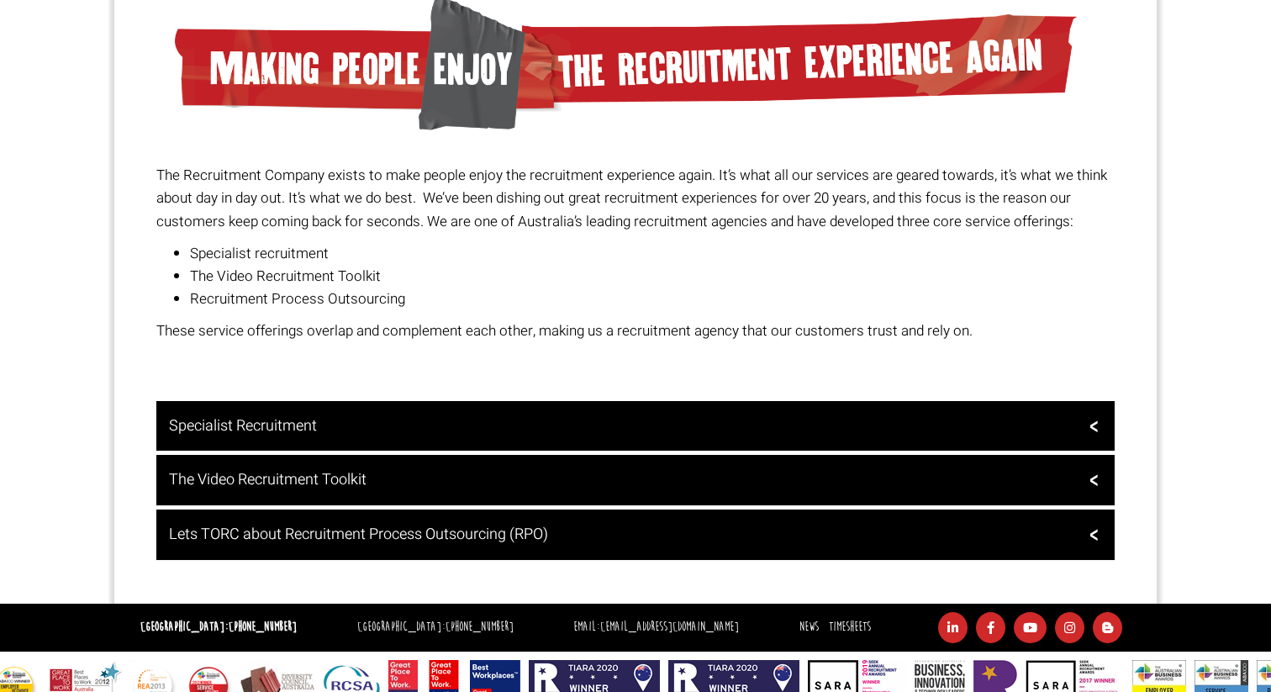
scroll to position [1266, 0]
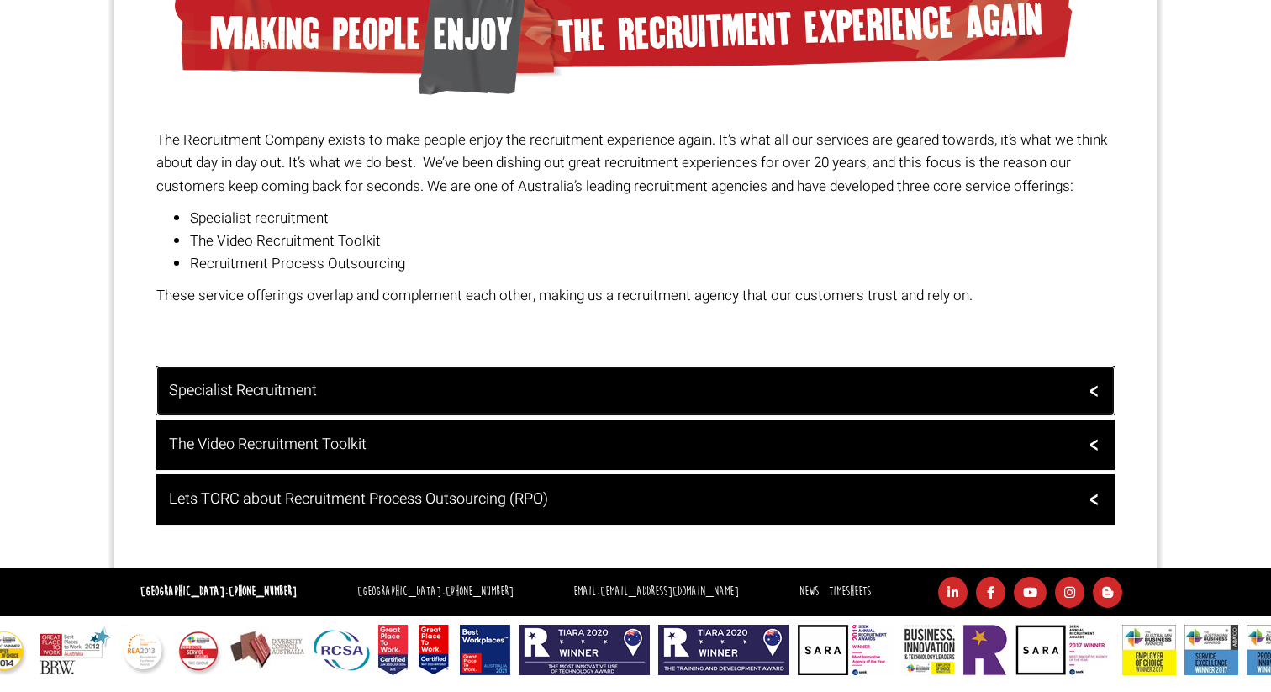
click at [329, 390] on h3 "Specialist Recruitment" at bounding box center [634, 390] width 930 height 17
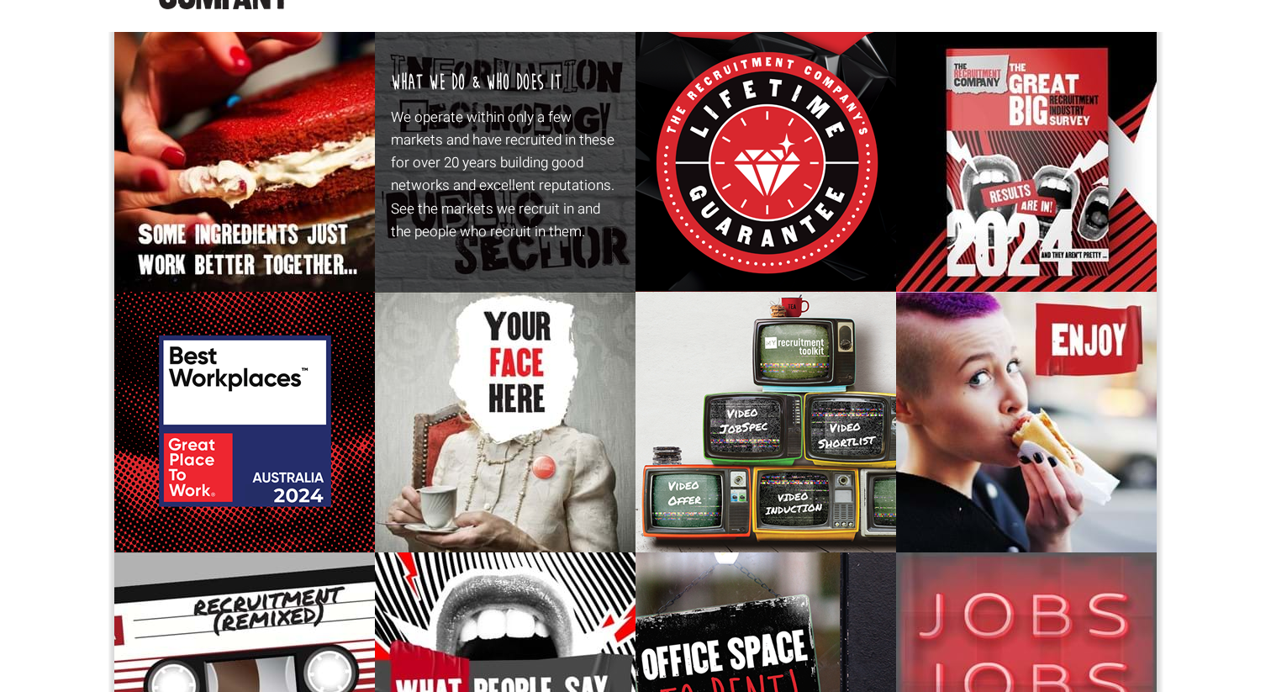
scroll to position [0, 0]
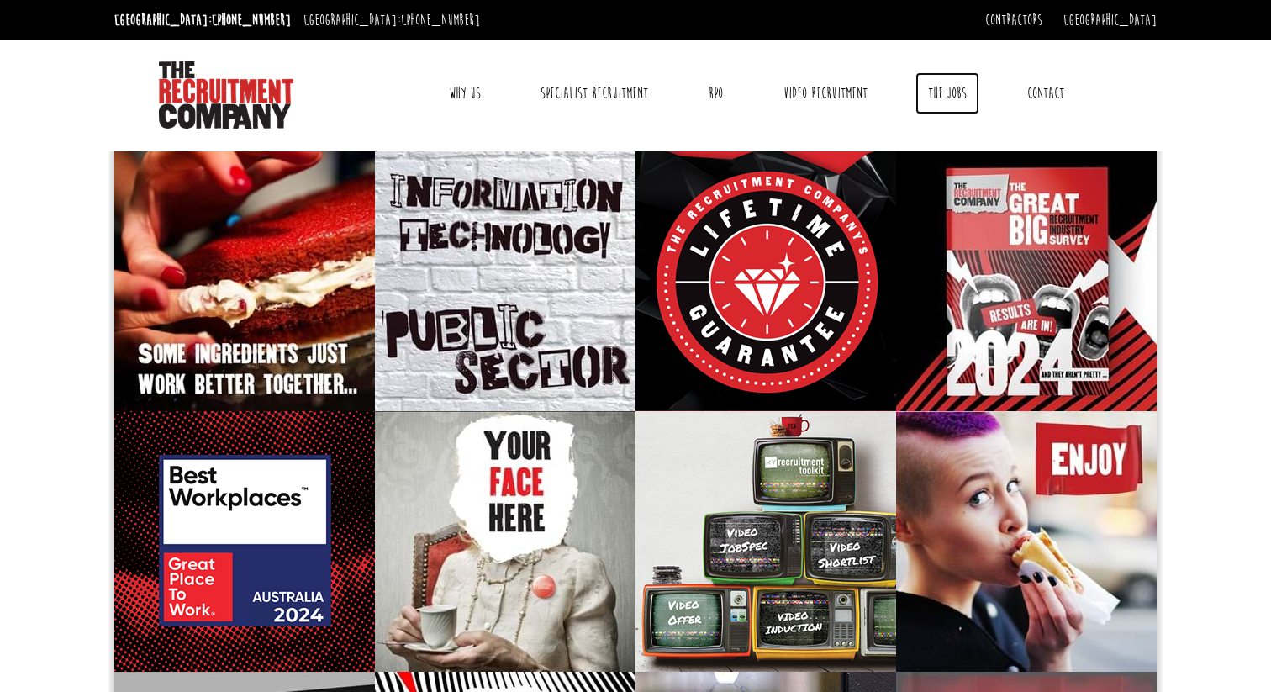
click at [944, 92] on link "The Jobs" at bounding box center [947, 93] width 64 height 42
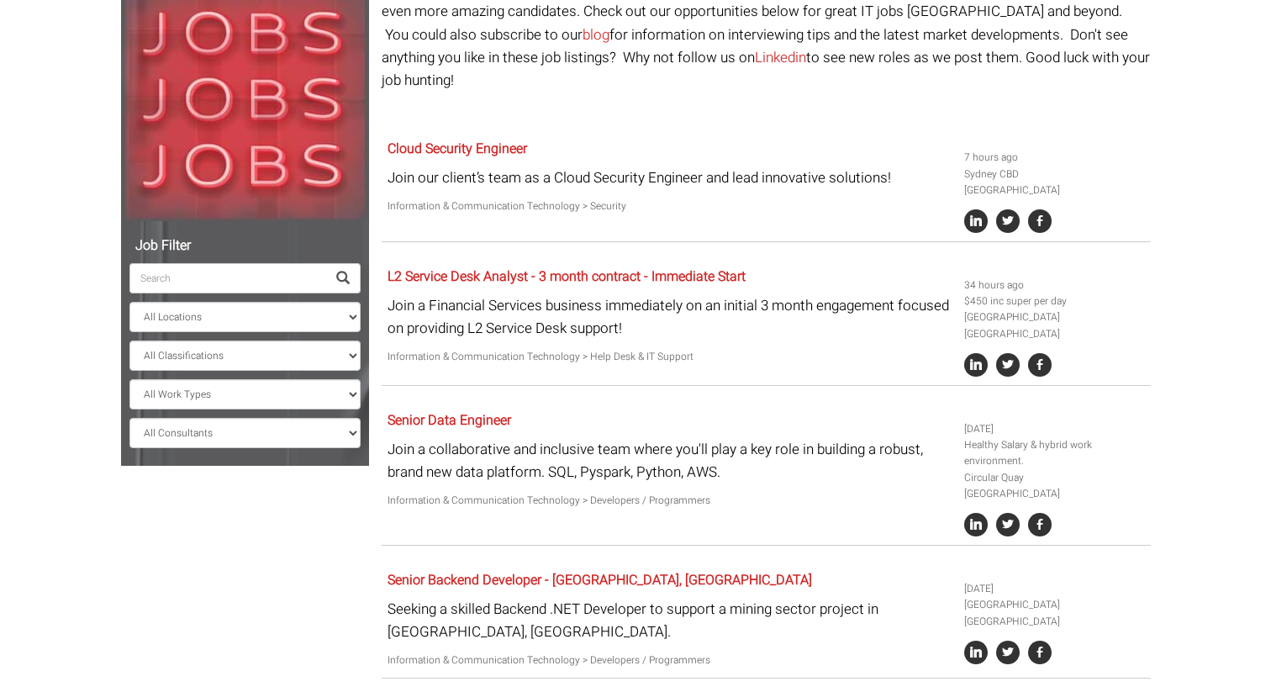
scroll to position [209, 0]
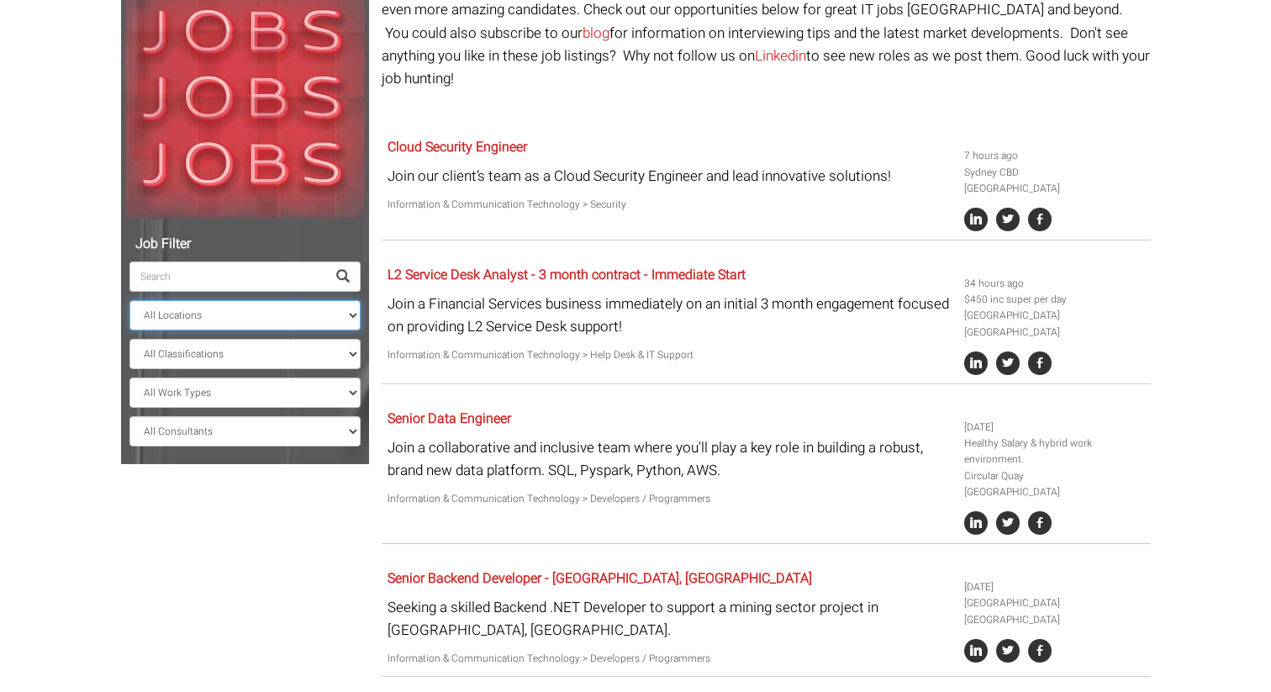
click at [288, 322] on select "All Locations [GEOGRAPHIC_DATA] [GEOGRAPHIC_DATA] [GEOGRAPHIC_DATA] [GEOGRAPHIC…" at bounding box center [244, 315] width 231 height 30
click at [129, 300] on select "All Locations [GEOGRAPHIC_DATA] [GEOGRAPHIC_DATA] [GEOGRAPHIC_DATA] [GEOGRAPHIC…" at bounding box center [244, 315] width 231 height 30
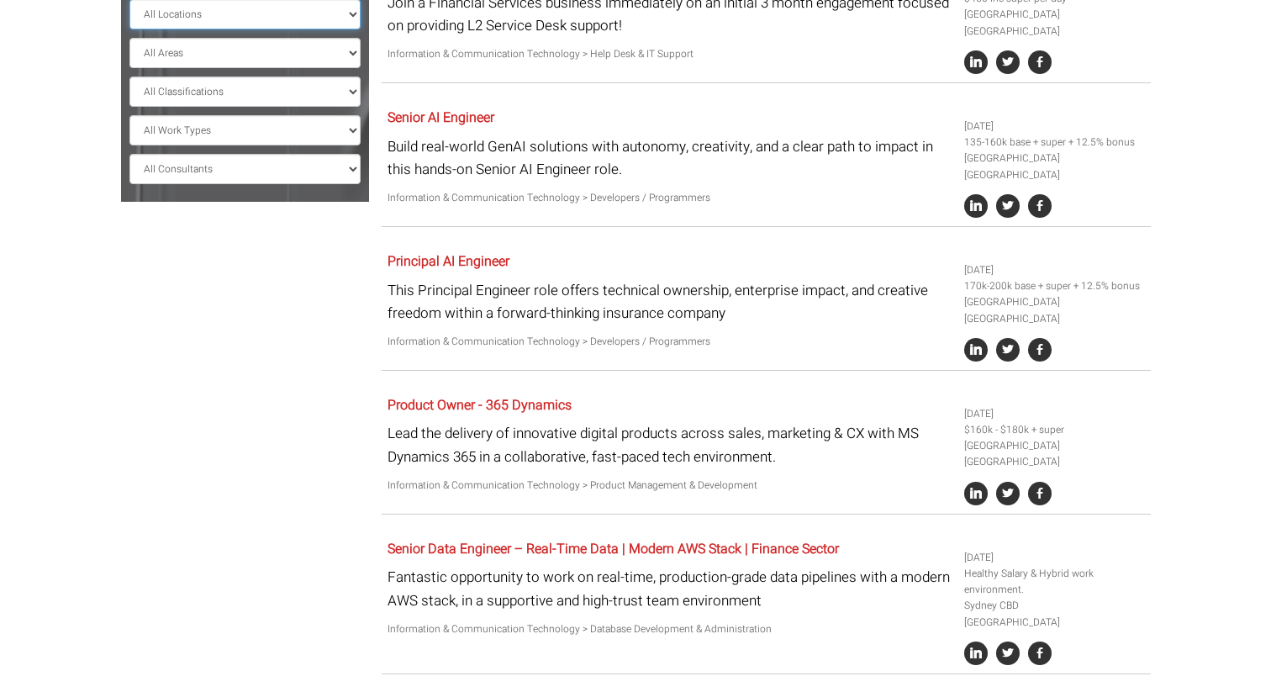
scroll to position [108, 0]
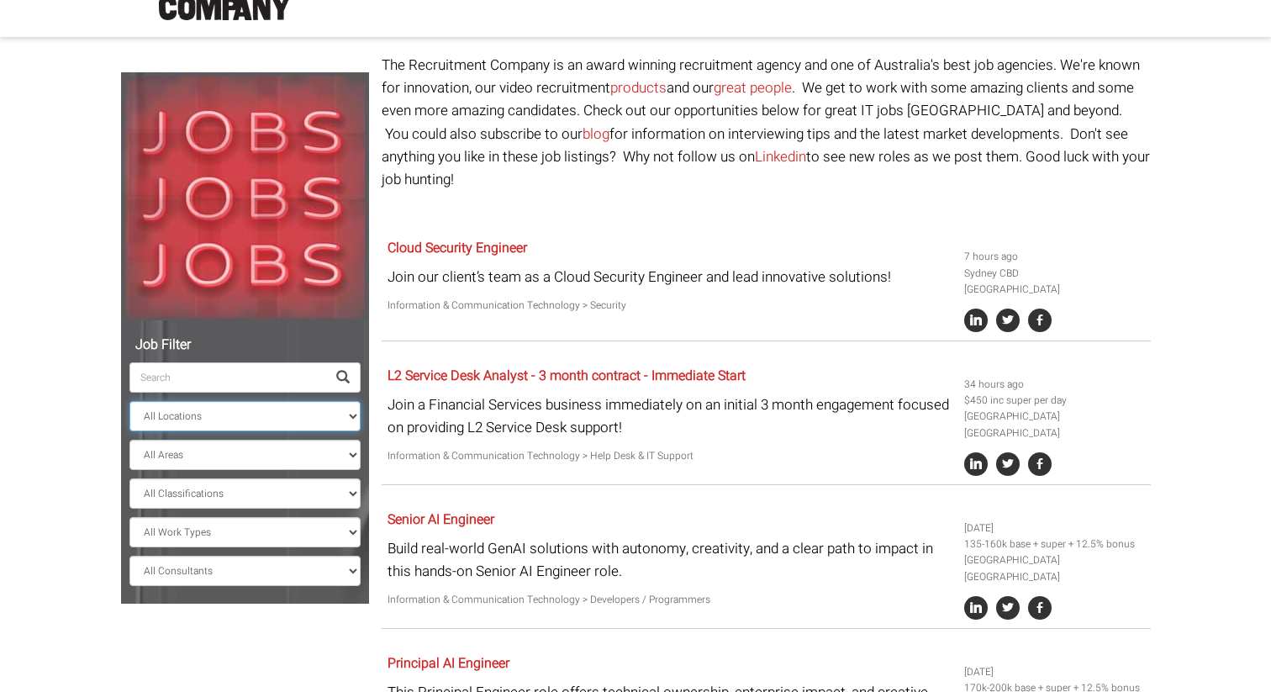
click at [250, 414] on select "All Locations [GEOGRAPHIC_DATA] [GEOGRAPHIC_DATA] [GEOGRAPHIC_DATA] [GEOGRAPHIC…" at bounding box center [244, 416] width 231 height 30
click at [129, 401] on select "All Locations [GEOGRAPHIC_DATA] [GEOGRAPHIC_DATA] [GEOGRAPHIC_DATA] [GEOGRAPHIC…" at bounding box center [244, 416] width 231 height 30
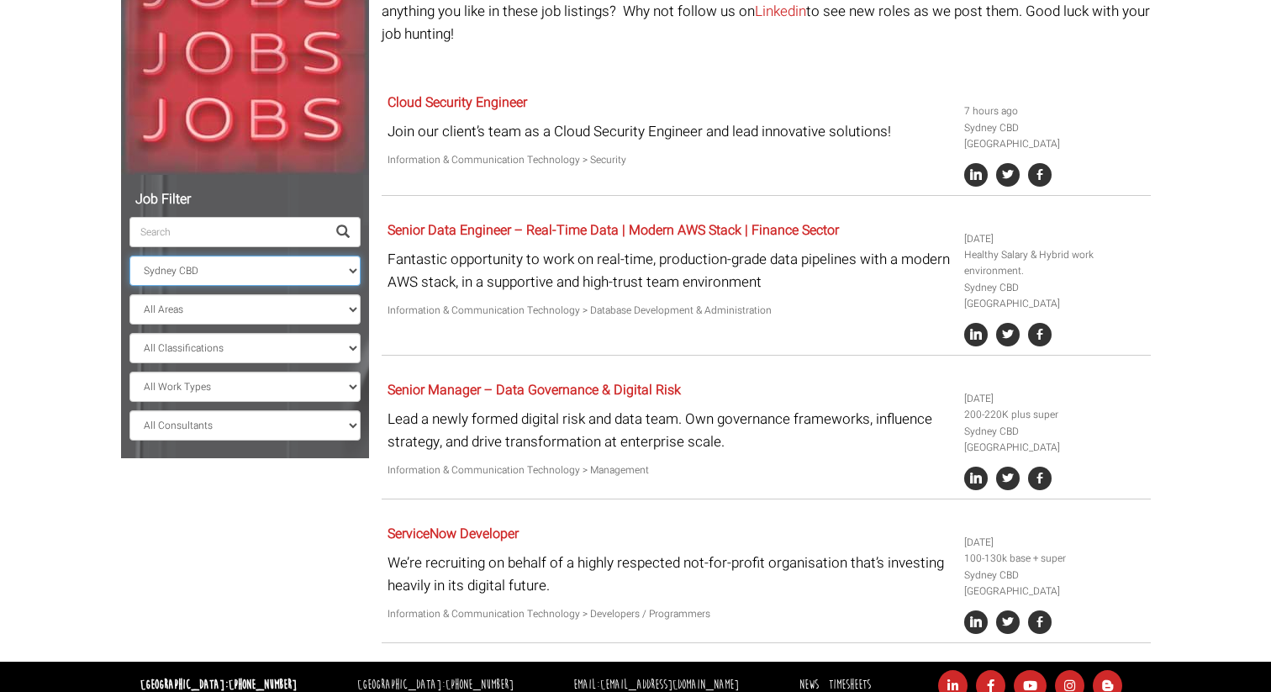
scroll to position [326, 0]
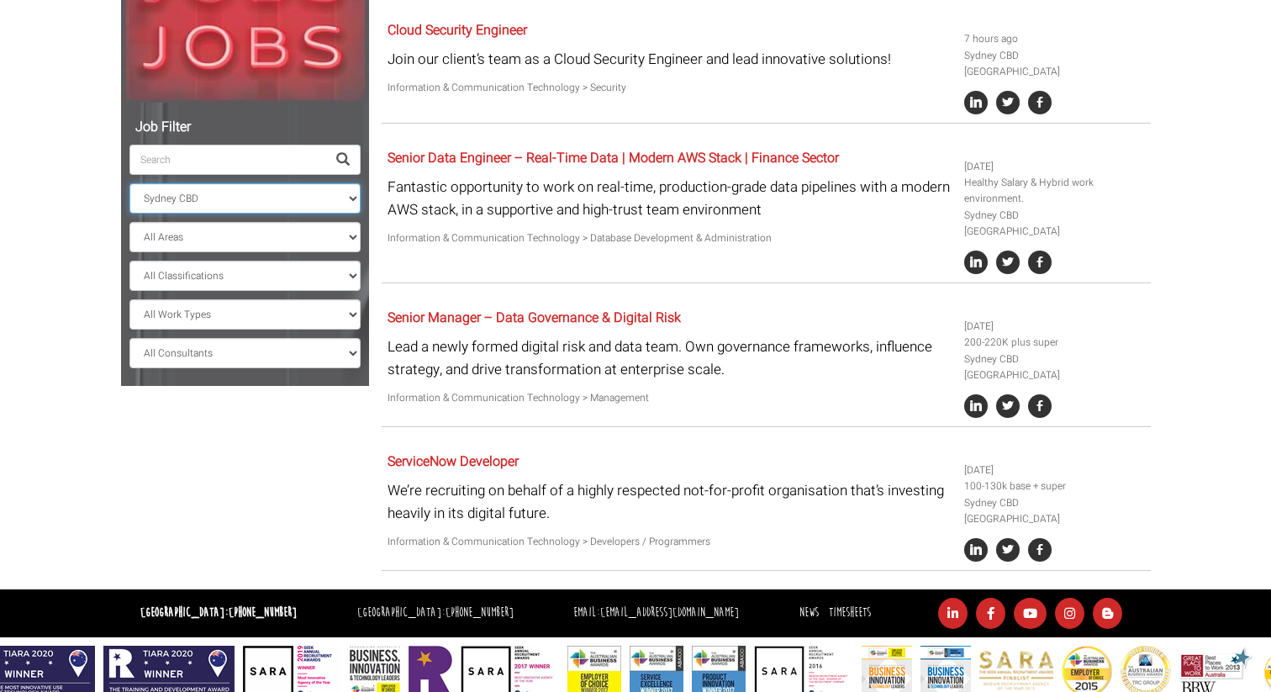
click at [277, 195] on select "All Locations [GEOGRAPHIC_DATA] [GEOGRAPHIC_DATA] [GEOGRAPHIC_DATA] [GEOGRAPHIC…" at bounding box center [244, 198] width 231 height 30
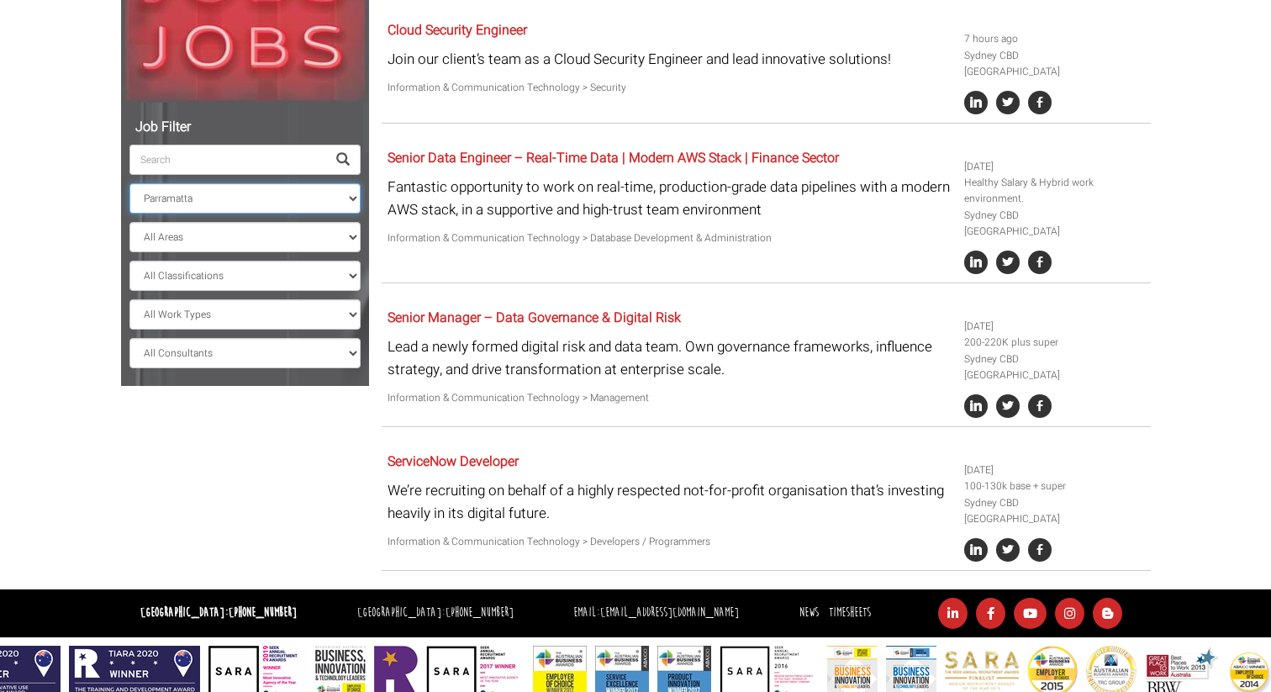
click at [129, 213] on select "All Locations [GEOGRAPHIC_DATA] [GEOGRAPHIC_DATA] [GEOGRAPHIC_DATA] [GEOGRAPHIC…" at bounding box center [244, 198] width 231 height 30
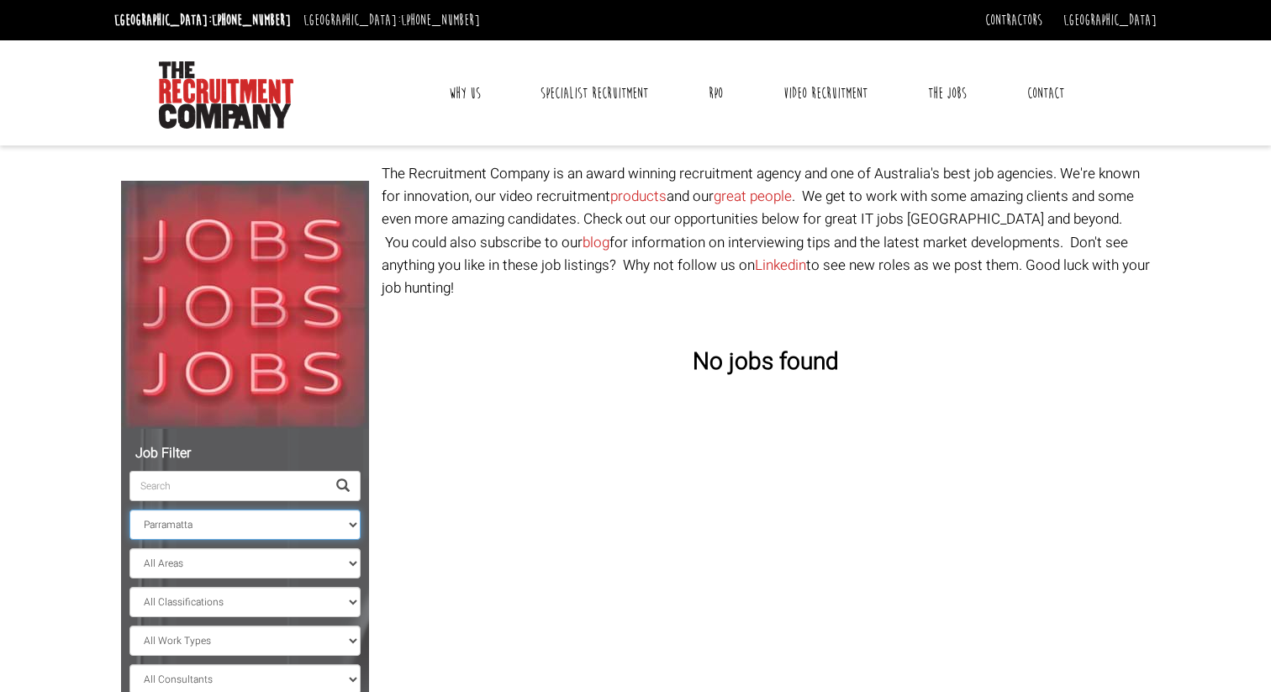
scroll to position [143, 0]
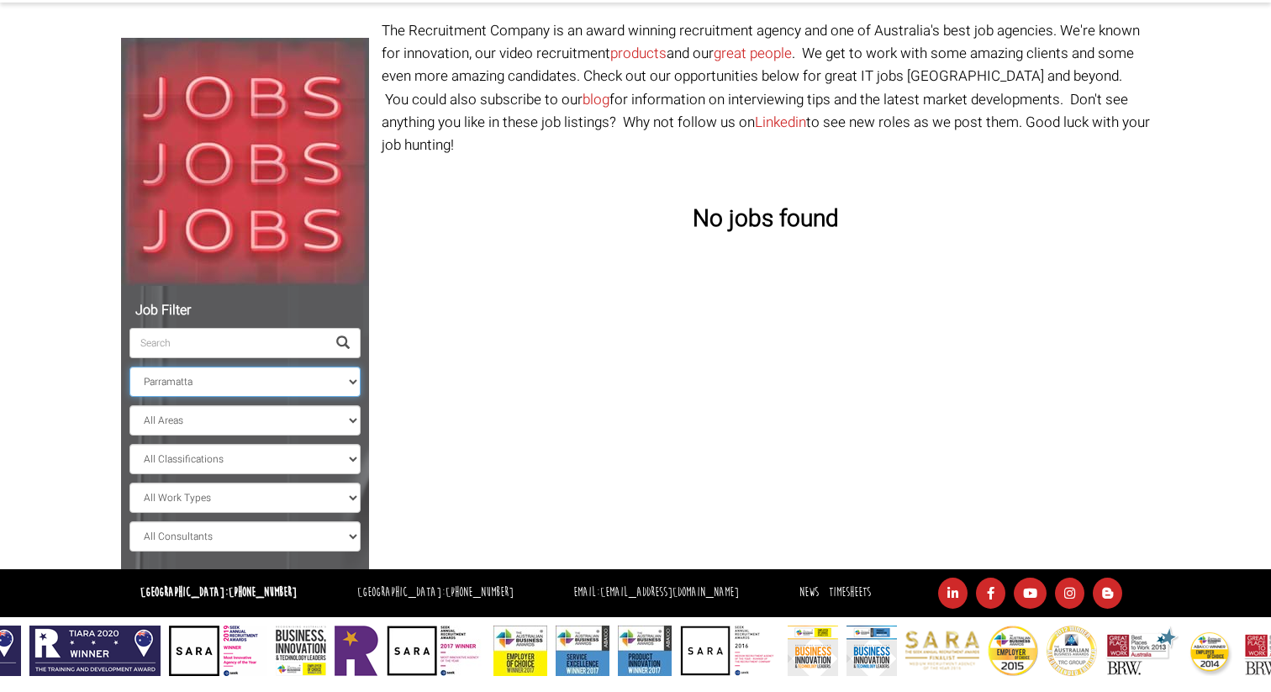
click at [219, 385] on select "All Locations [GEOGRAPHIC_DATA] [GEOGRAPHIC_DATA] [GEOGRAPHIC_DATA] [GEOGRAPHIC…" at bounding box center [244, 381] width 231 height 30
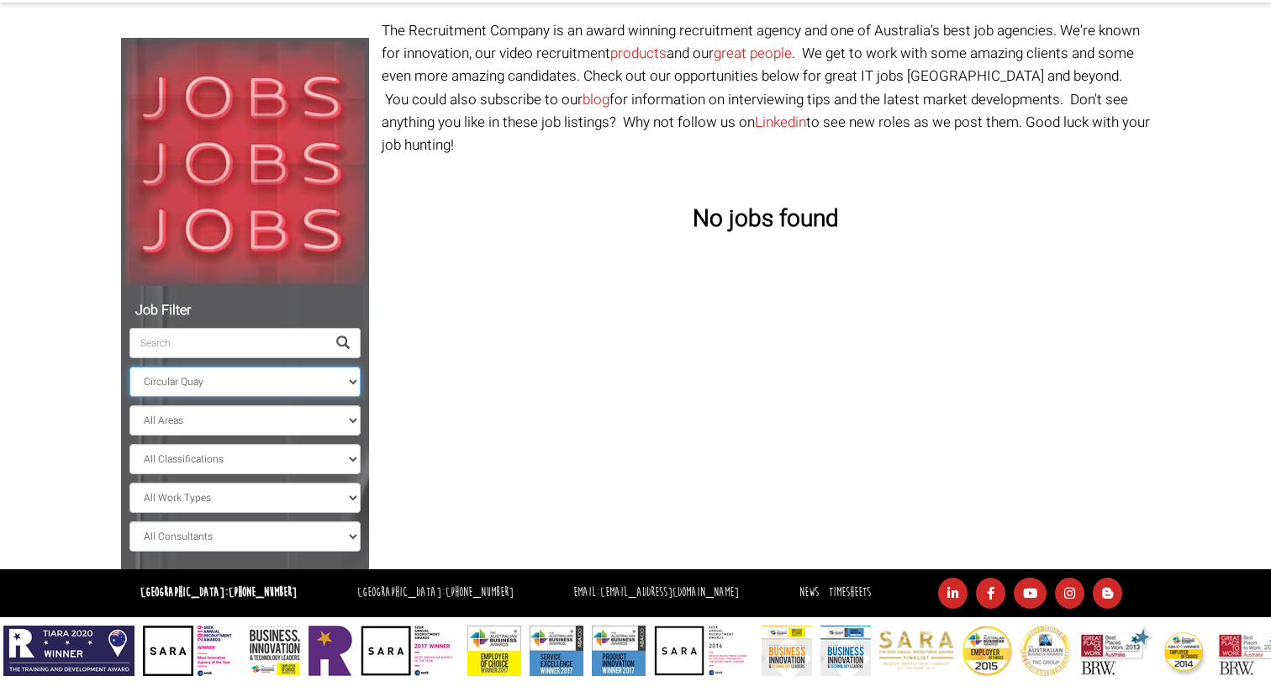
click at [129, 366] on select "All Locations [GEOGRAPHIC_DATA] [GEOGRAPHIC_DATA] [GEOGRAPHIC_DATA] [GEOGRAPHIC…" at bounding box center [244, 381] width 231 height 30
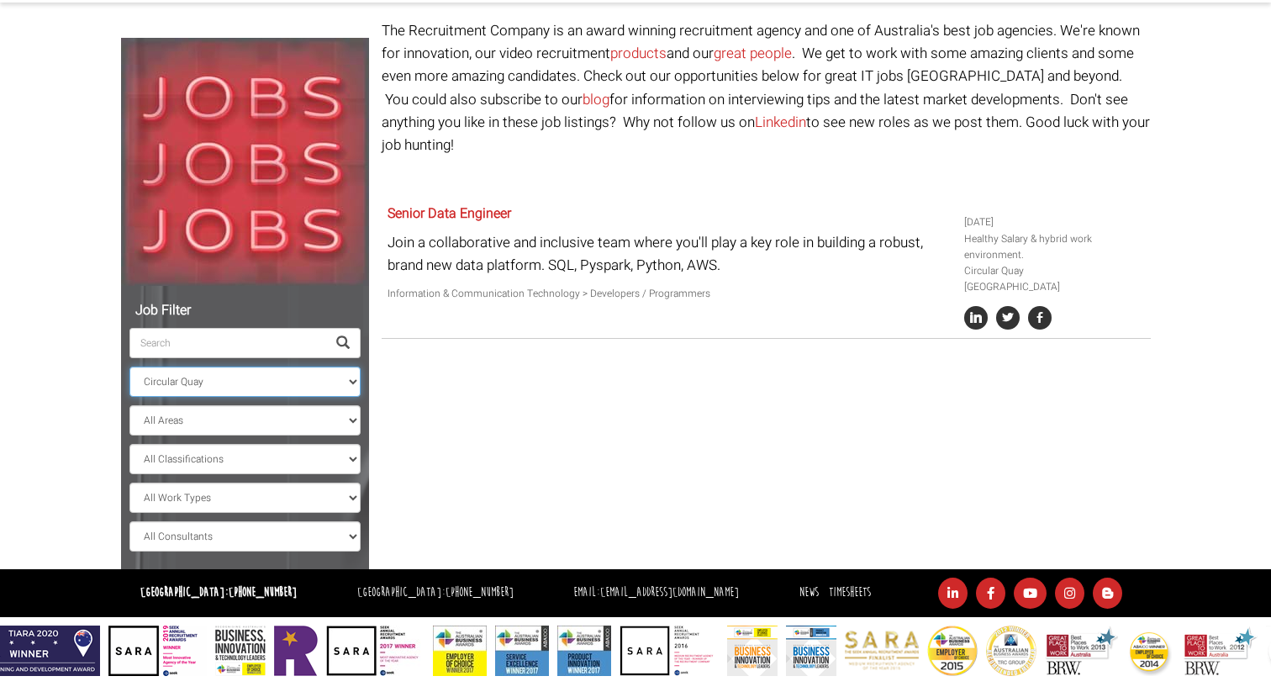
click at [212, 387] on select "All Locations [GEOGRAPHIC_DATA] [GEOGRAPHIC_DATA] [GEOGRAPHIC_DATA] [GEOGRAPHIC…" at bounding box center [244, 381] width 231 height 30
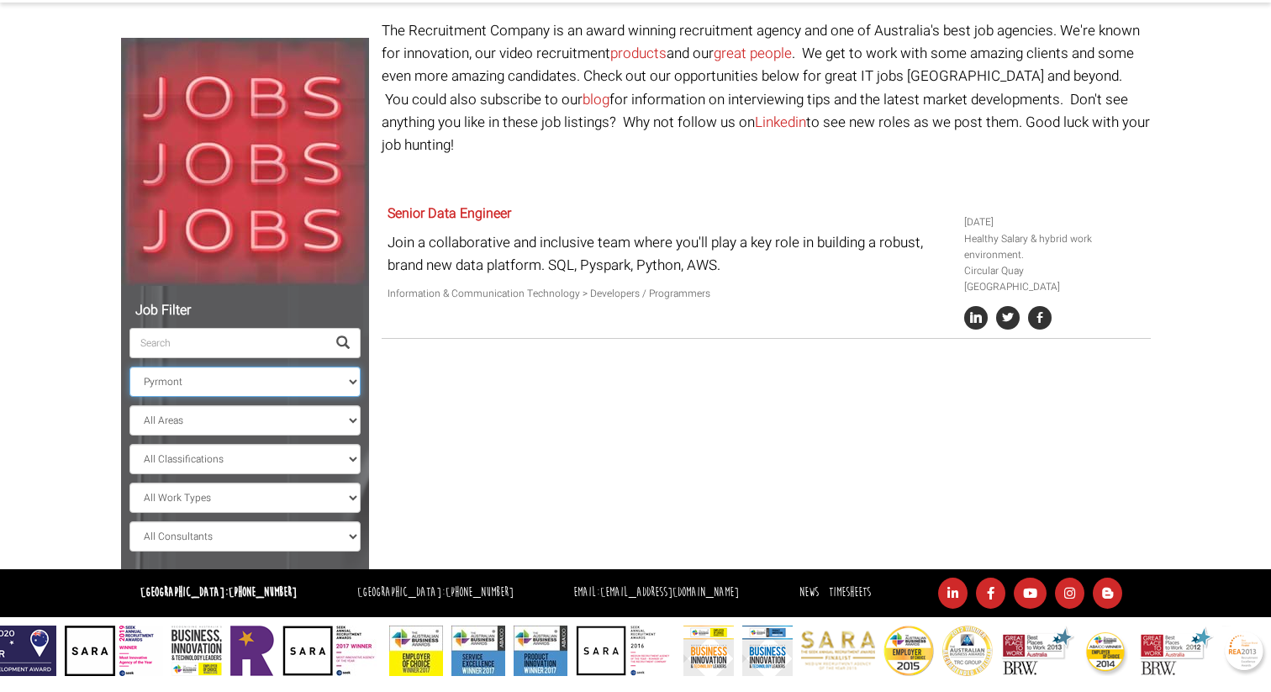
click at [129, 366] on select "All Locations [GEOGRAPHIC_DATA] [GEOGRAPHIC_DATA] [GEOGRAPHIC_DATA] [GEOGRAPHIC…" at bounding box center [244, 381] width 231 height 30
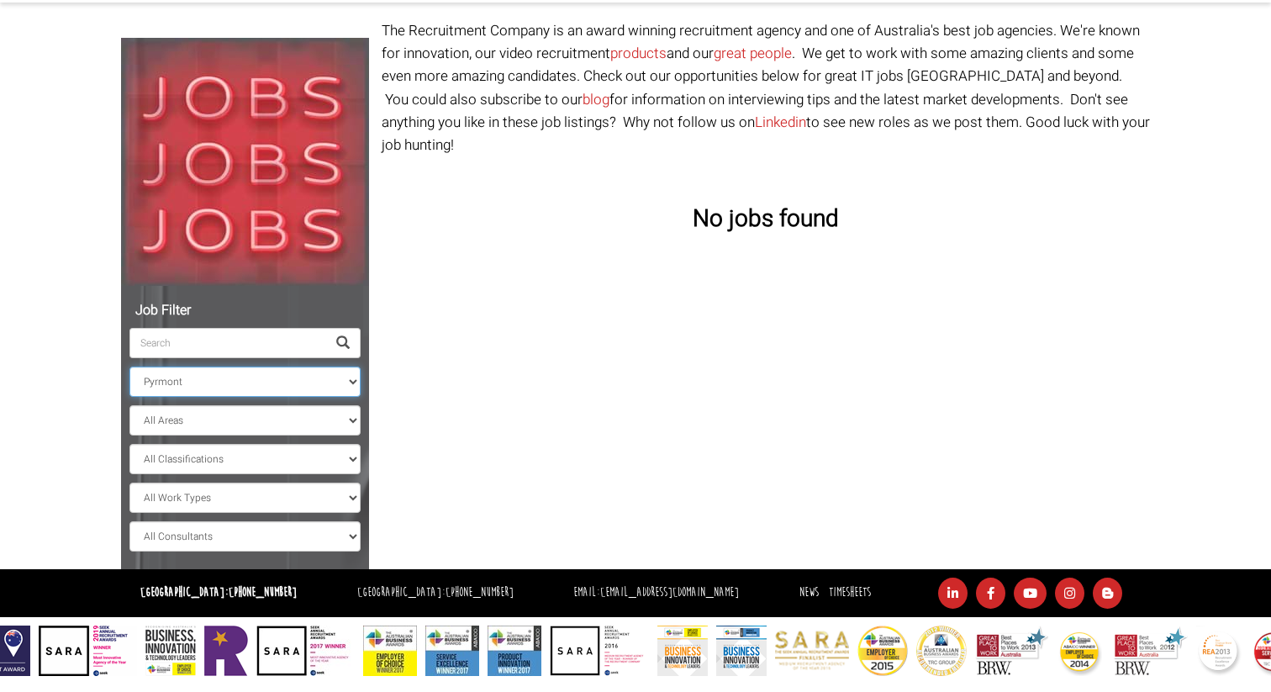
click at [193, 382] on select "All Locations [GEOGRAPHIC_DATA] [GEOGRAPHIC_DATA] [GEOGRAPHIC_DATA] [GEOGRAPHIC…" at bounding box center [244, 381] width 231 height 30
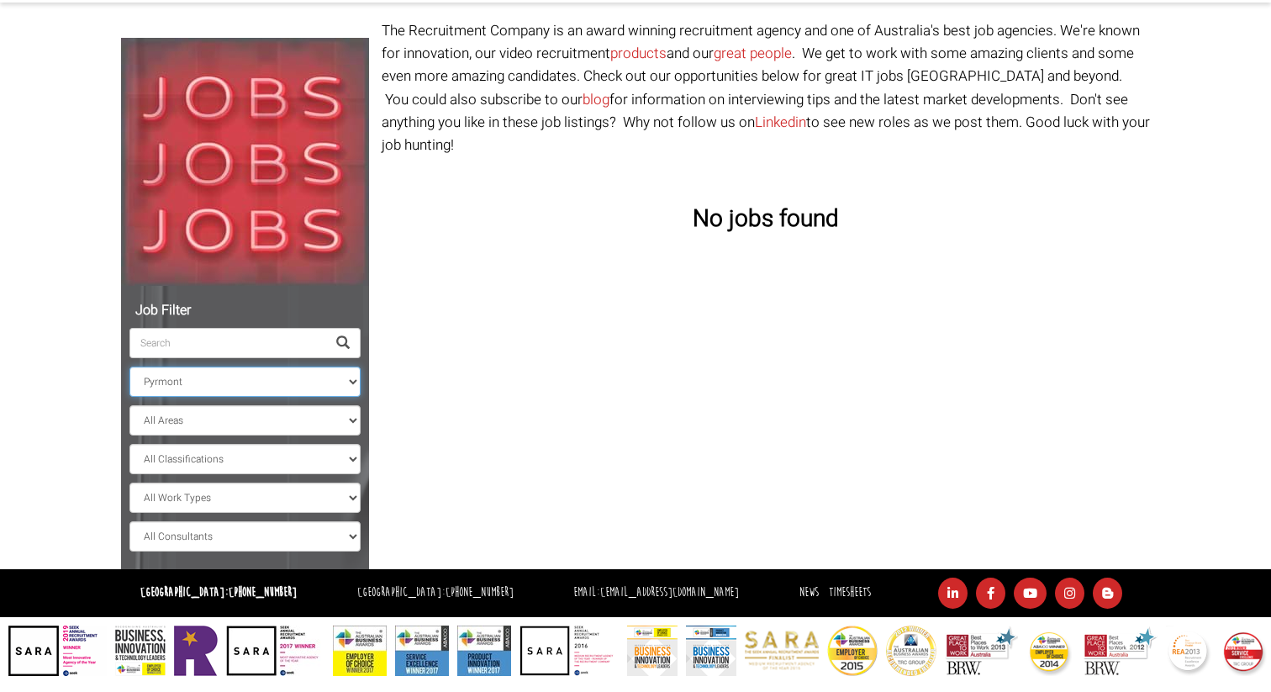
click at [129, 366] on select "All Locations [GEOGRAPHIC_DATA] [GEOGRAPHIC_DATA] [GEOGRAPHIC_DATA] [GEOGRAPHIC…" at bounding box center [244, 381] width 231 height 30
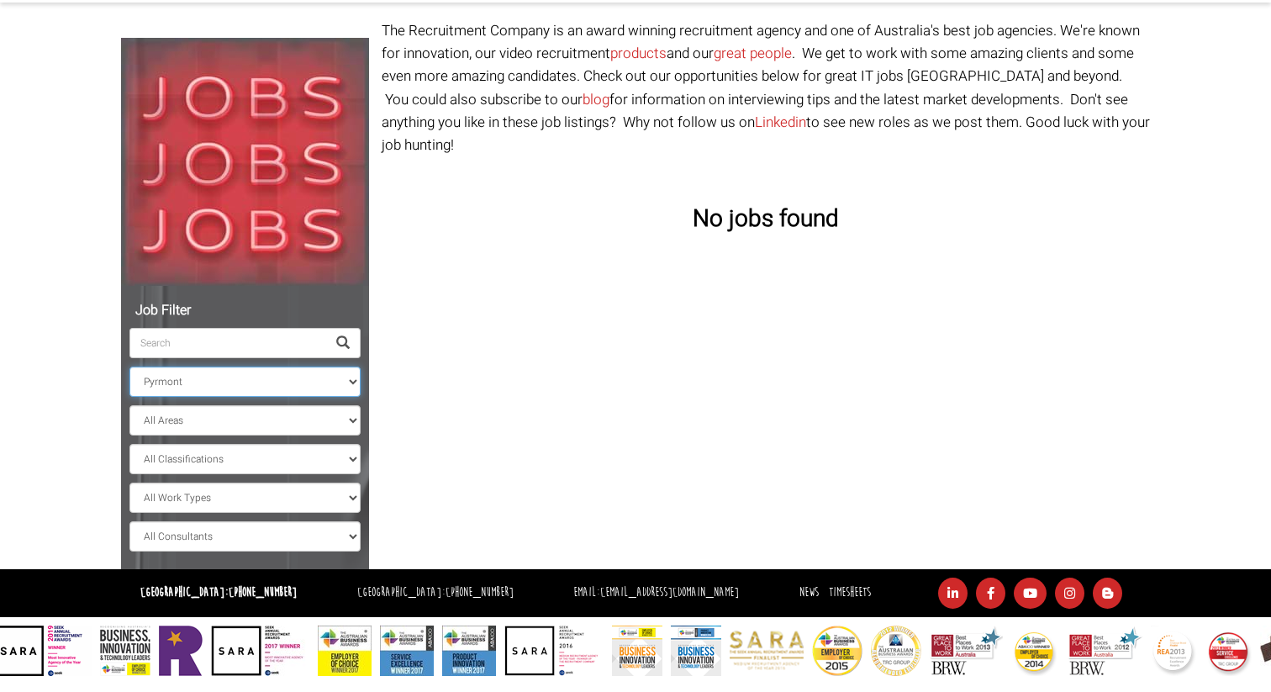
click at [191, 380] on select "All Locations [GEOGRAPHIC_DATA] [GEOGRAPHIC_DATA] [GEOGRAPHIC_DATA] [GEOGRAPHIC…" at bounding box center [244, 381] width 231 height 30
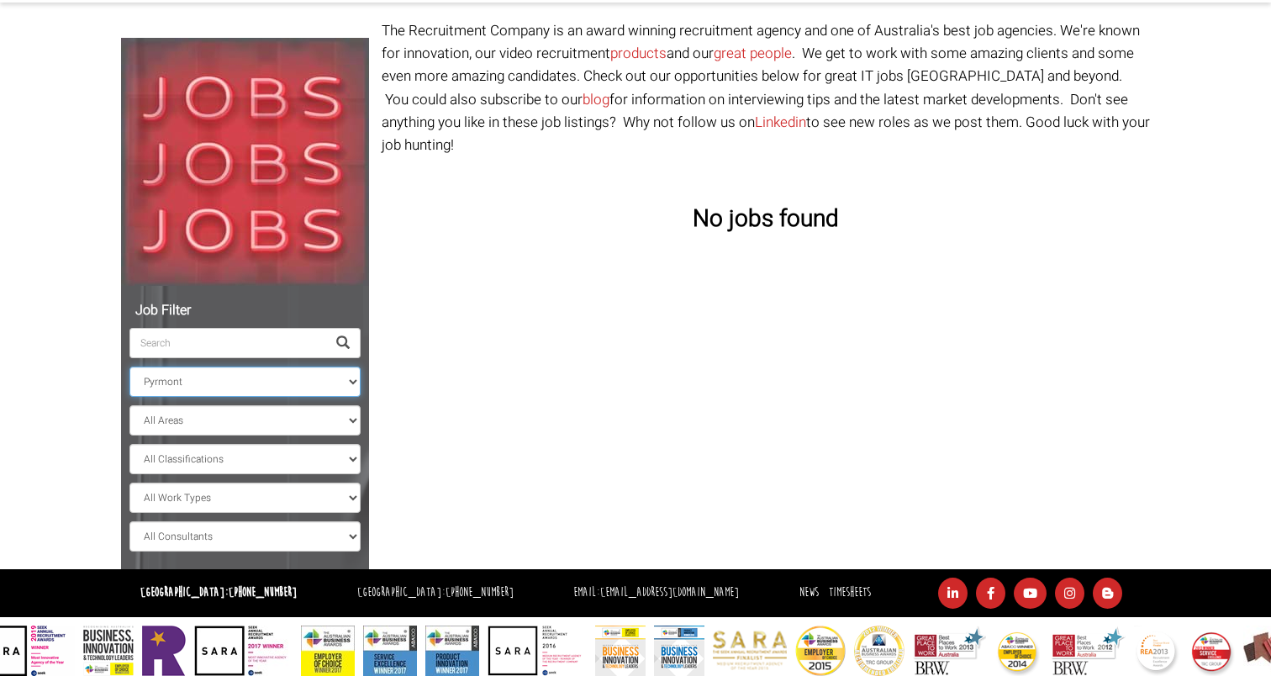
click at [129, 366] on select "All Locations [GEOGRAPHIC_DATA] [GEOGRAPHIC_DATA] [GEOGRAPHIC_DATA] [GEOGRAPHIC…" at bounding box center [244, 381] width 231 height 30
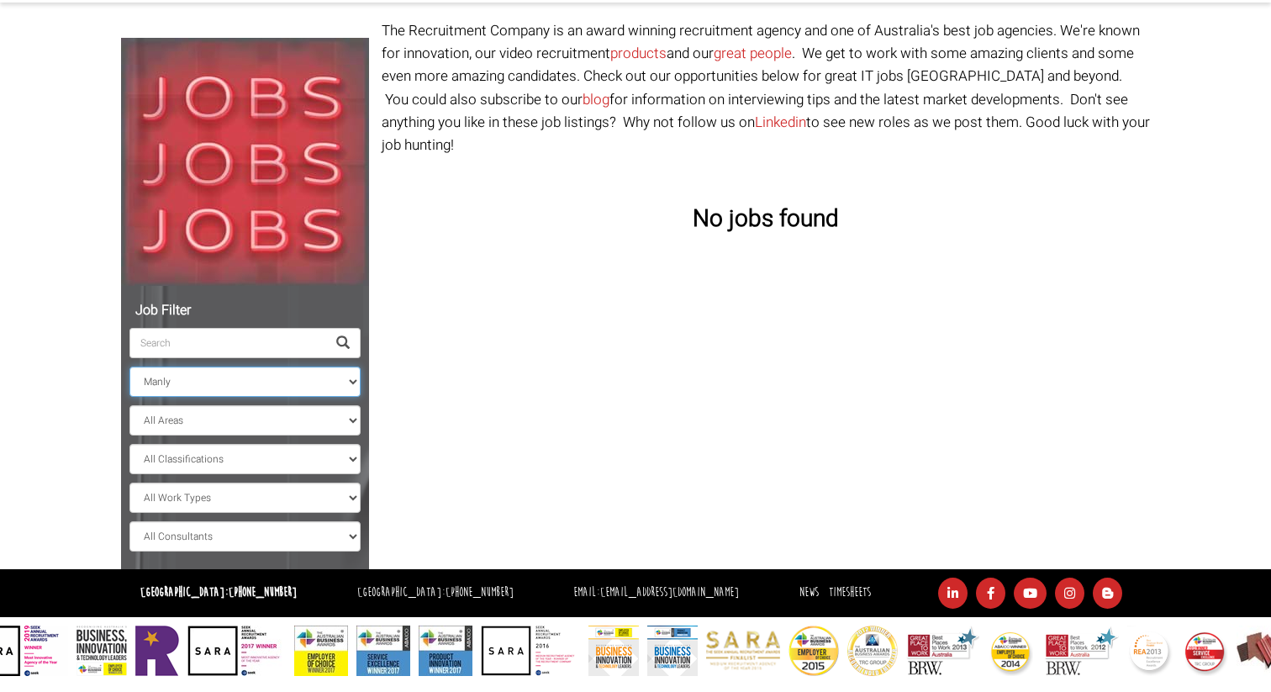
click at [191, 378] on select "All Locations [GEOGRAPHIC_DATA] [GEOGRAPHIC_DATA] [GEOGRAPHIC_DATA] [GEOGRAPHIC…" at bounding box center [244, 381] width 231 height 30
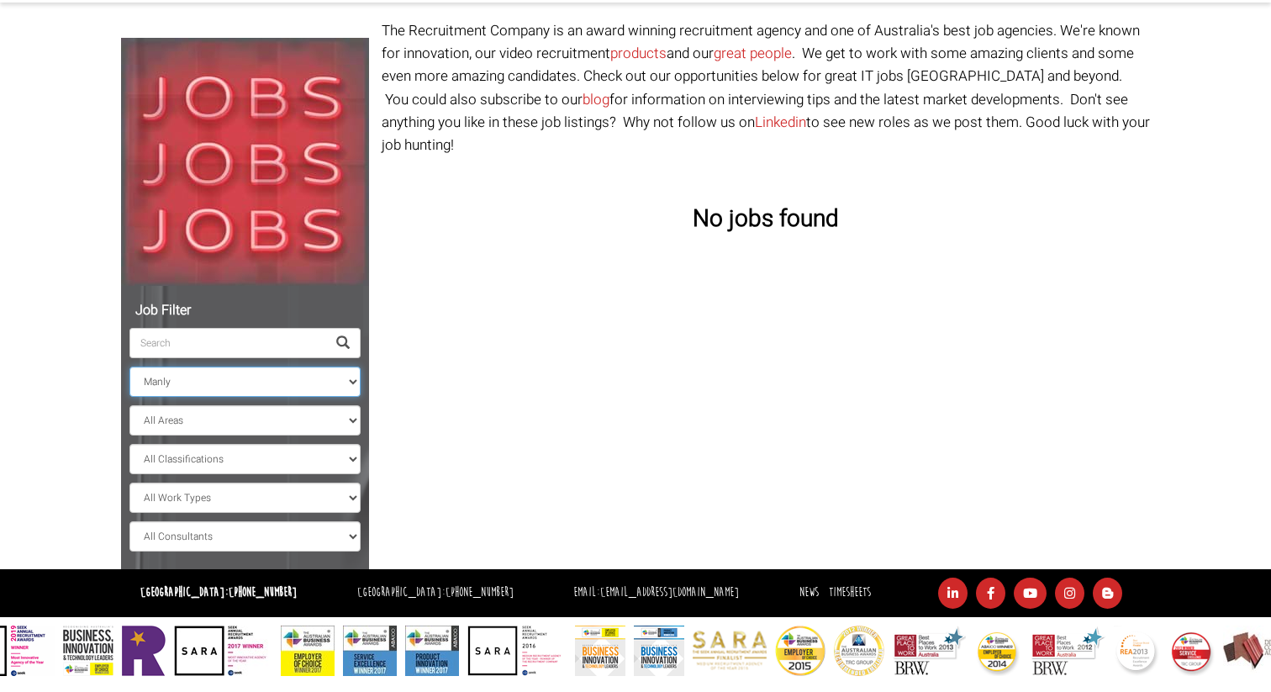
click at [129, 366] on select "All Locations [GEOGRAPHIC_DATA] [GEOGRAPHIC_DATA] [GEOGRAPHIC_DATA] [GEOGRAPHIC…" at bounding box center [244, 381] width 231 height 30
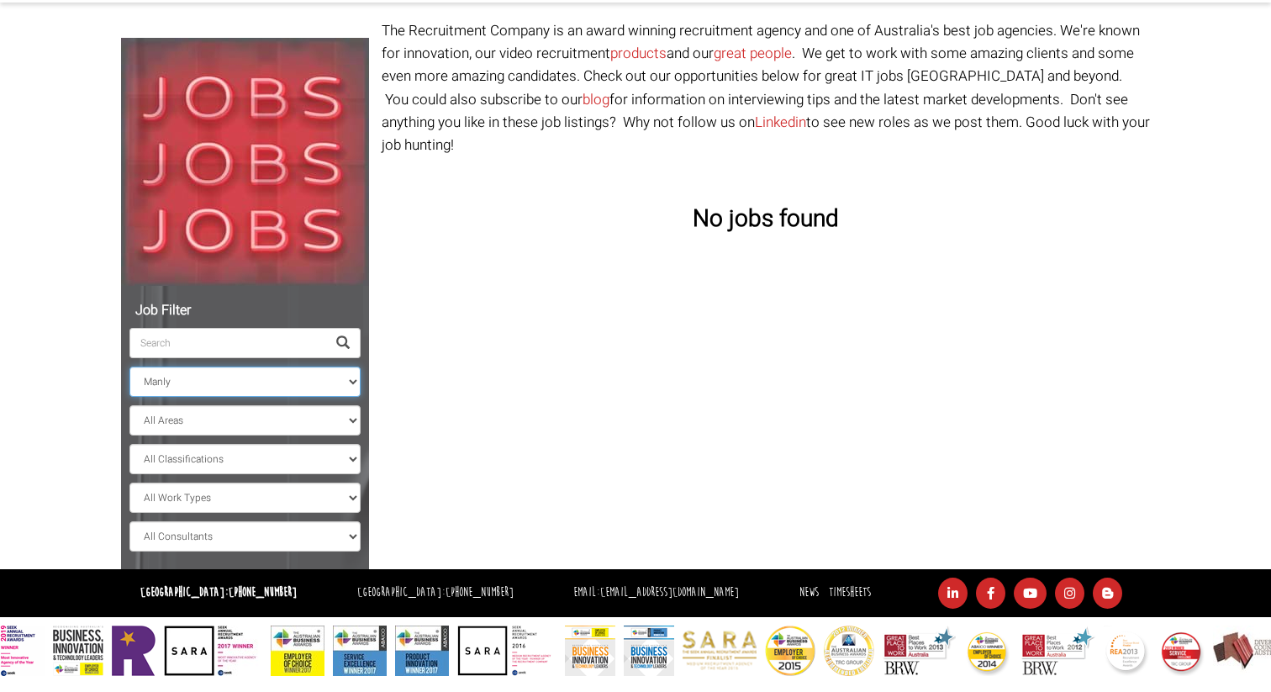
click at [193, 367] on select "All Locations [GEOGRAPHIC_DATA] [GEOGRAPHIC_DATA] [GEOGRAPHIC_DATA] [GEOGRAPHIC…" at bounding box center [244, 381] width 231 height 30
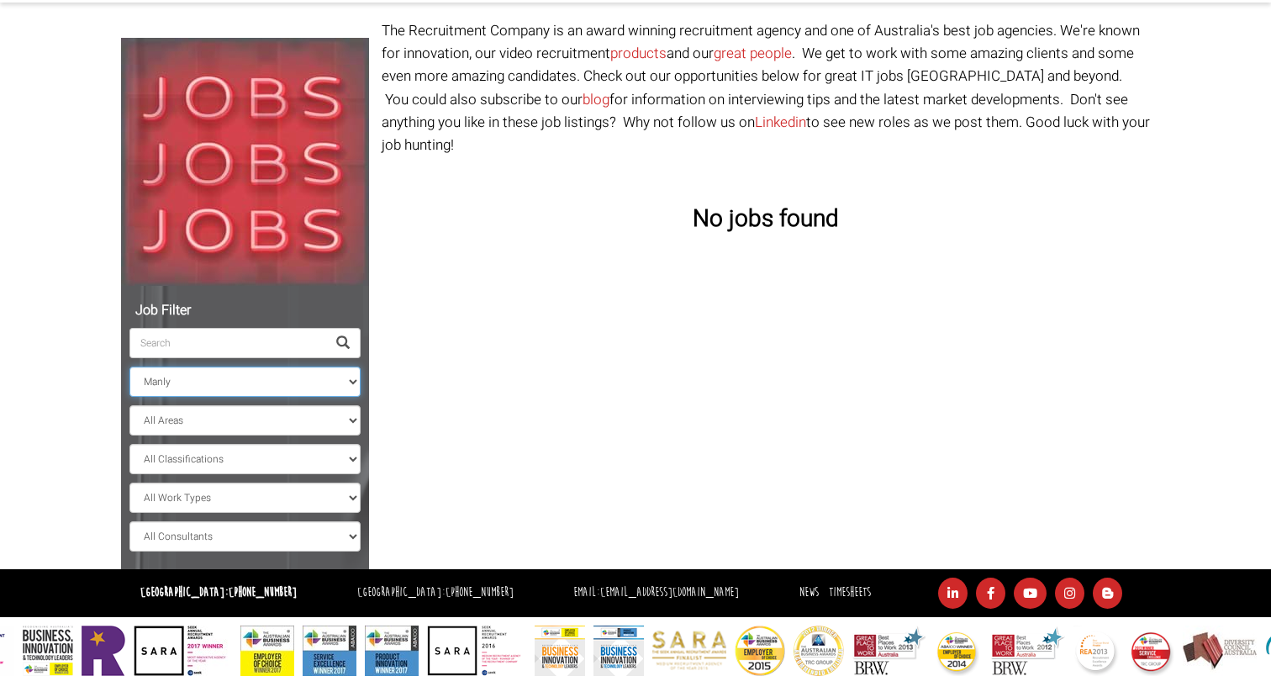
click at [129, 366] on select "All Locations [GEOGRAPHIC_DATA] [GEOGRAPHIC_DATA] [GEOGRAPHIC_DATA] [GEOGRAPHIC…" at bounding box center [244, 381] width 231 height 30
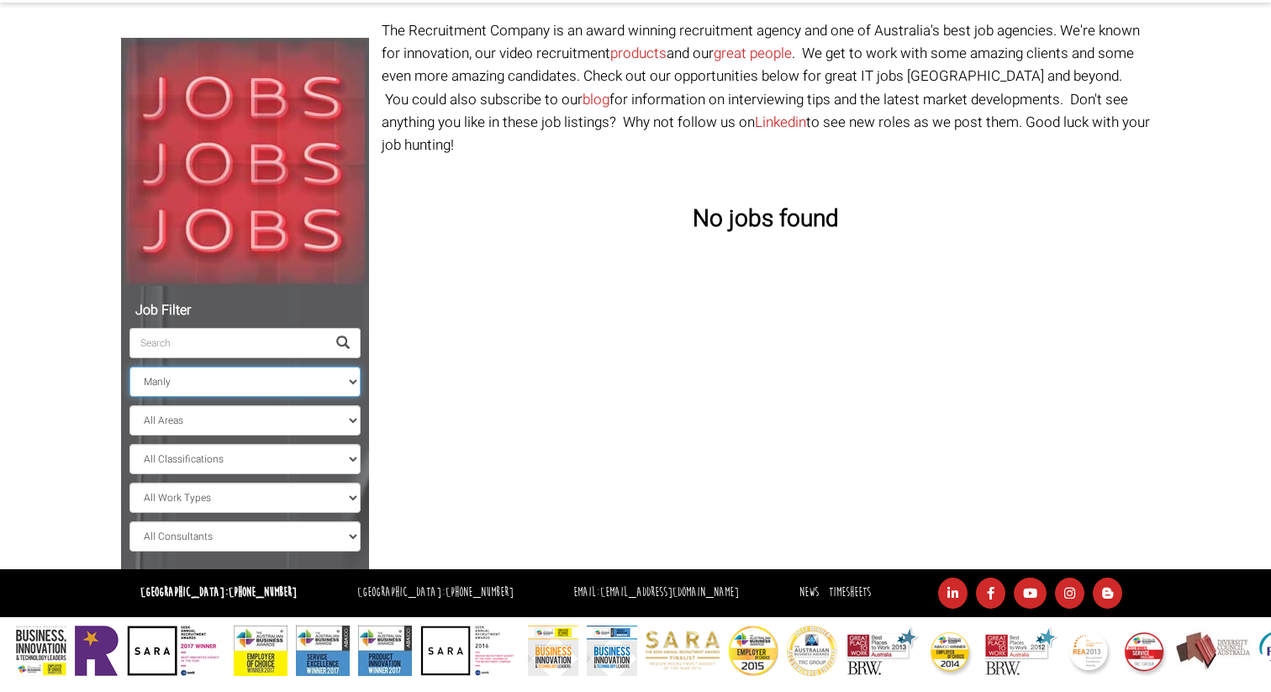
click at [187, 376] on select "All Locations [GEOGRAPHIC_DATA] [GEOGRAPHIC_DATA] [GEOGRAPHIC_DATA] [GEOGRAPHIC…" at bounding box center [244, 381] width 231 height 30
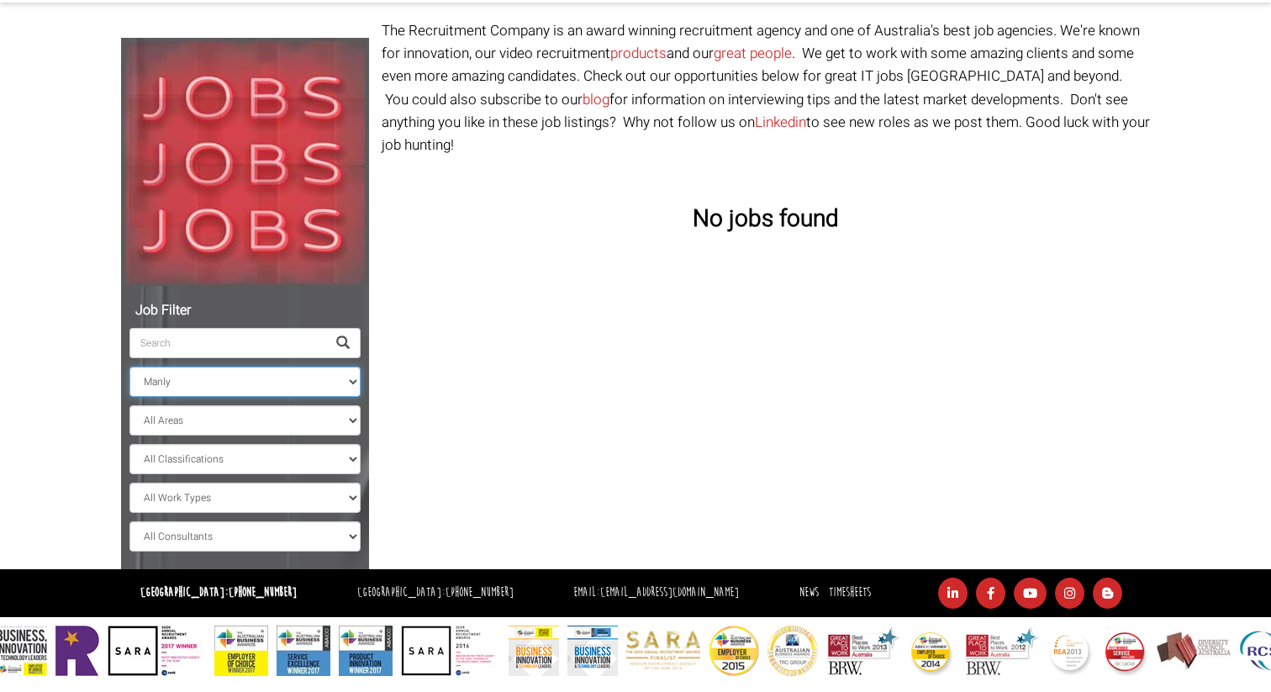
click at [129, 366] on select "All Locations [GEOGRAPHIC_DATA] [GEOGRAPHIC_DATA] [GEOGRAPHIC_DATA] [GEOGRAPHIC…" at bounding box center [244, 381] width 231 height 30
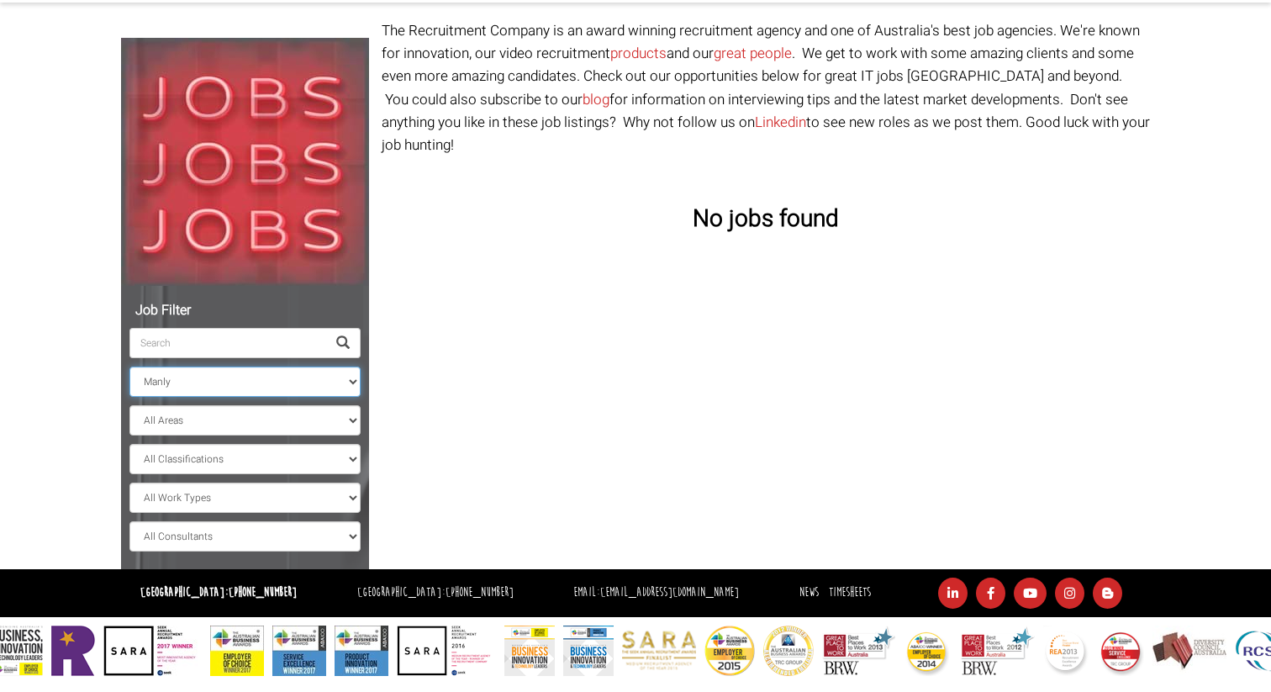
click at [178, 395] on select "All Locations [GEOGRAPHIC_DATA] [GEOGRAPHIC_DATA] [GEOGRAPHIC_DATA] [GEOGRAPHIC…" at bounding box center [244, 381] width 231 height 30
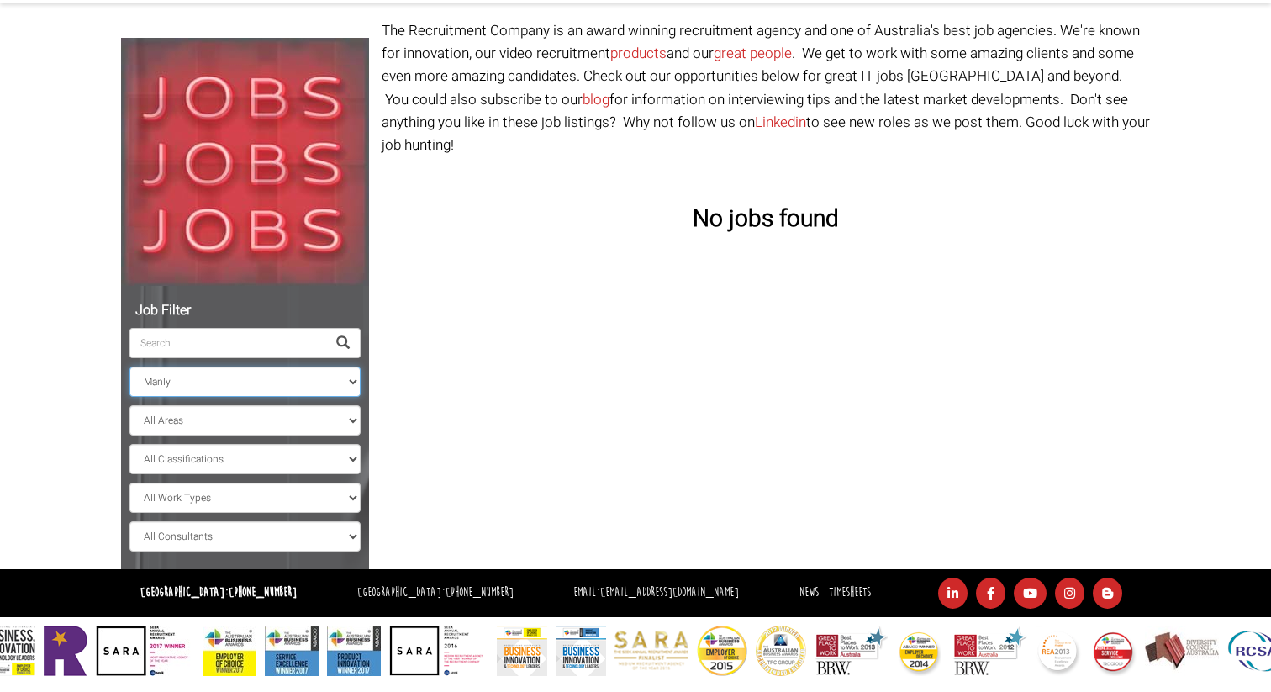
click at [129, 366] on select "All Locations [GEOGRAPHIC_DATA] [GEOGRAPHIC_DATA] [GEOGRAPHIC_DATA] [GEOGRAPHIC…" at bounding box center [244, 381] width 231 height 30
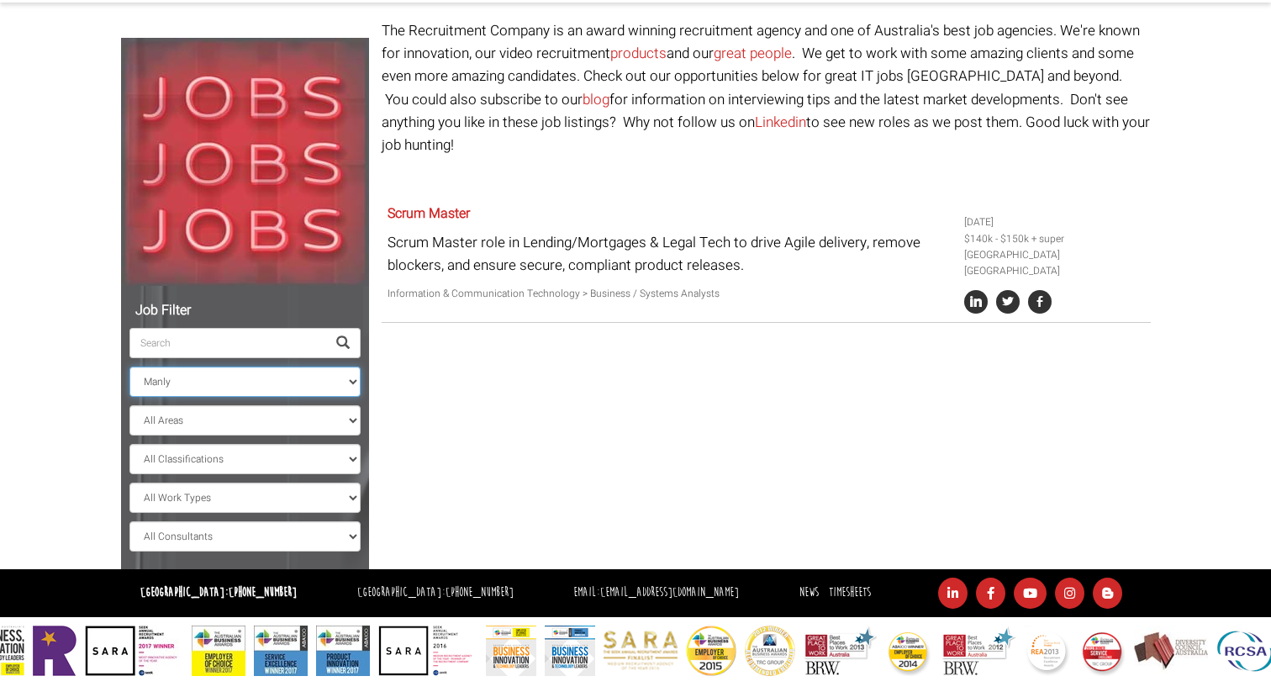
click at [169, 375] on select "All Locations [GEOGRAPHIC_DATA] [GEOGRAPHIC_DATA] [GEOGRAPHIC_DATA] [GEOGRAPHIC…" at bounding box center [244, 381] width 231 height 30
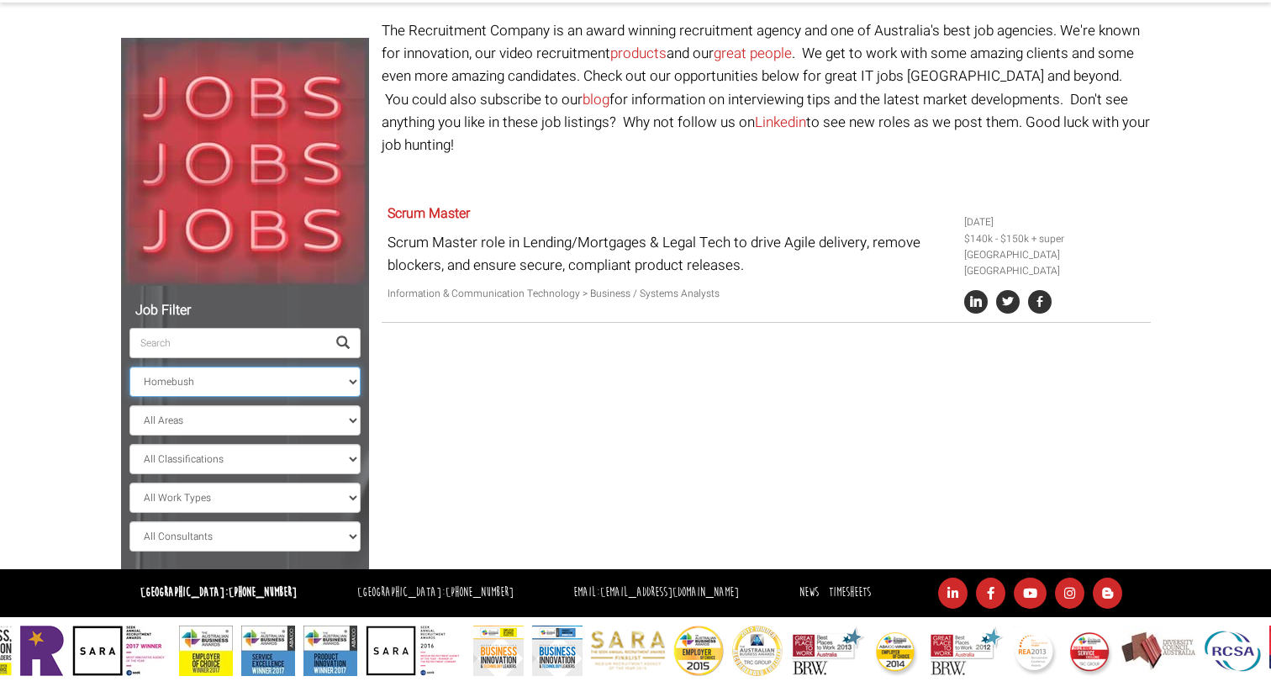
click at [129, 366] on select "All Locations [GEOGRAPHIC_DATA] [GEOGRAPHIC_DATA] [GEOGRAPHIC_DATA] [GEOGRAPHIC…" at bounding box center [244, 381] width 231 height 30
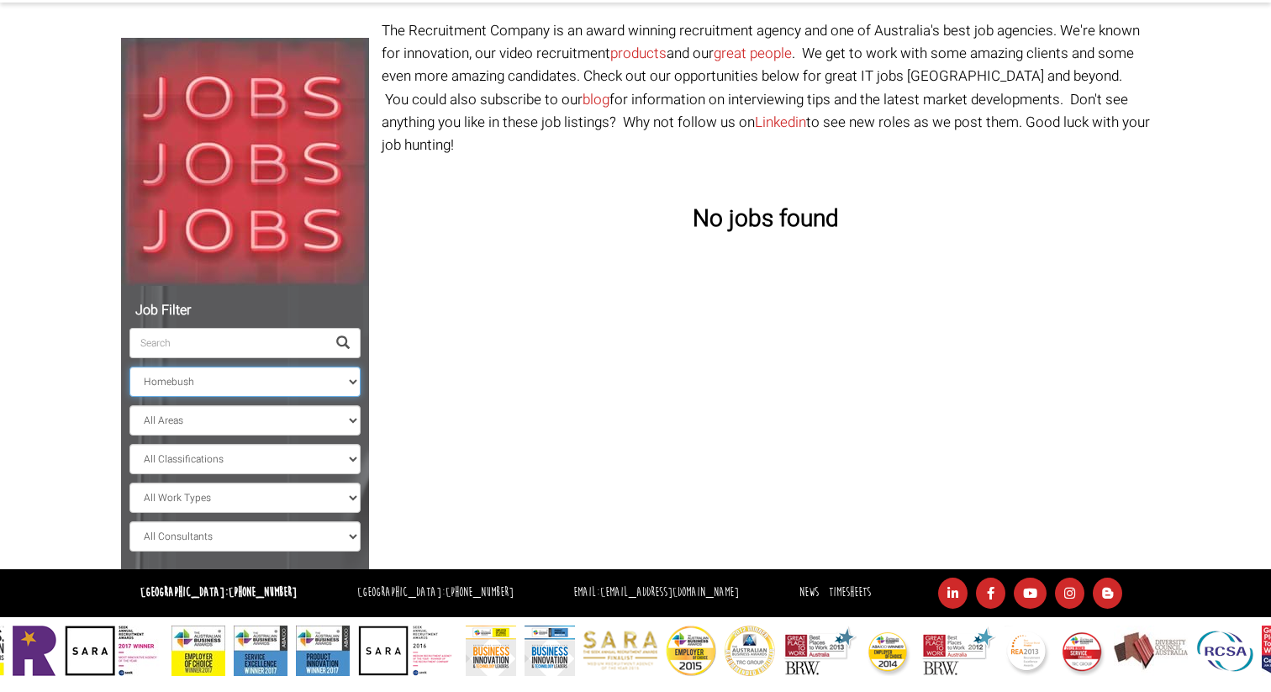
click at [166, 384] on select "All Locations [GEOGRAPHIC_DATA] [GEOGRAPHIC_DATA] [GEOGRAPHIC_DATA] [GEOGRAPHIC…" at bounding box center [244, 381] width 231 height 30
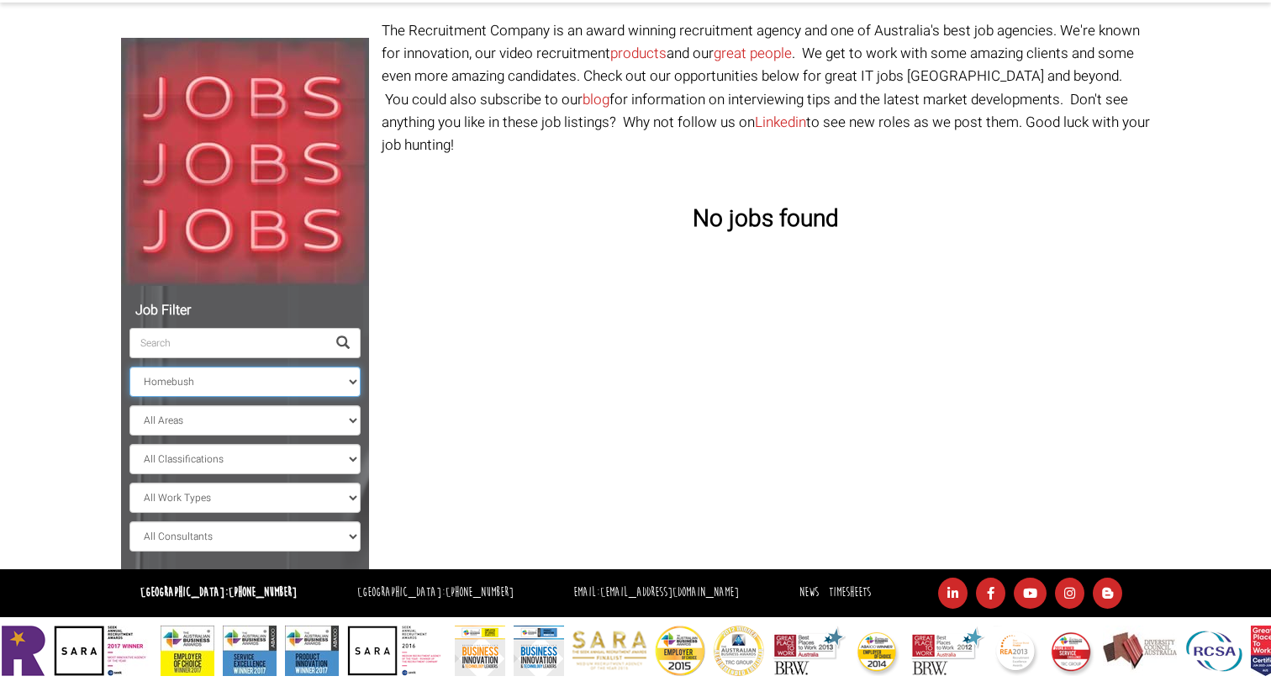
select select "[GEOGRAPHIC_DATA]"
click at [129, 366] on select "All Locations [GEOGRAPHIC_DATA] [GEOGRAPHIC_DATA] [GEOGRAPHIC_DATA] [GEOGRAPHIC…" at bounding box center [244, 381] width 231 height 30
